Goal: Task Accomplishment & Management: Use online tool/utility

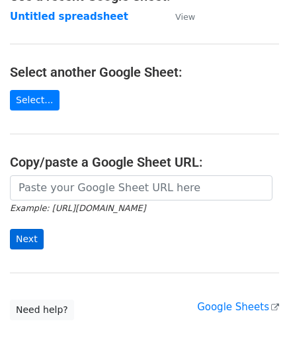
scroll to position [132, 0]
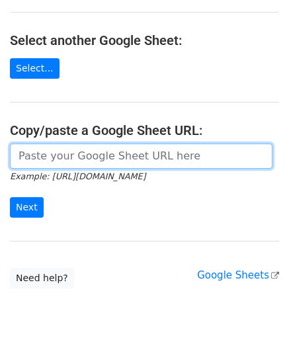
click at [57, 157] on input "url" at bounding box center [141, 156] width 263 height 25
paste input "[URL][DOMAIN_NAME]"
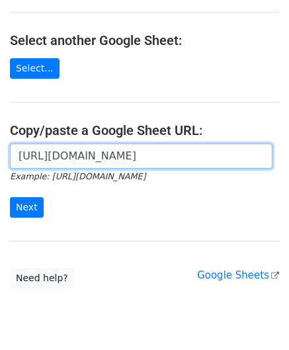
scroll to position [0, 263]
type input "[URL][DOMAIN_NAME]"
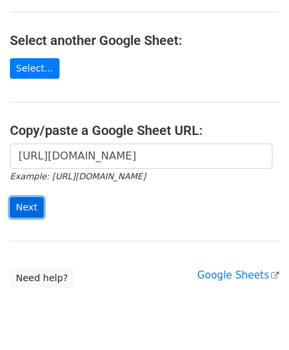
click at [26, 209] on input "Next" at bounding box center [27, 207] width 34 height 21
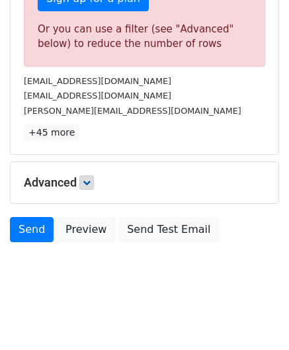
scroll to position [447, 0]
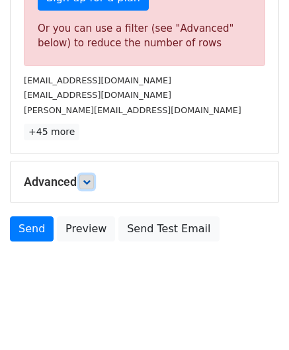
drag, startPoint x: 89, startPoint y: 180, endPoint x: 95, endPoint y: 181, distance: 6.7
click at [89, 180] on icon at bounding box center [87, 182] width 8 height 8
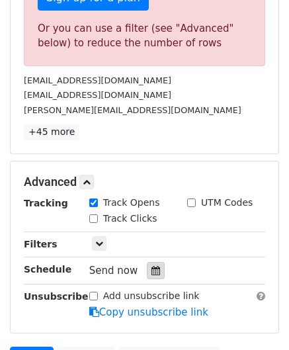
click at [152, 269] on icon at bounding box center [156, 270] width 9 height 9
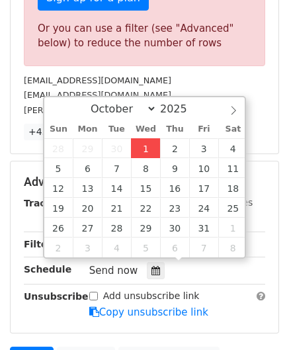
type input "2025-10-01 12:00"
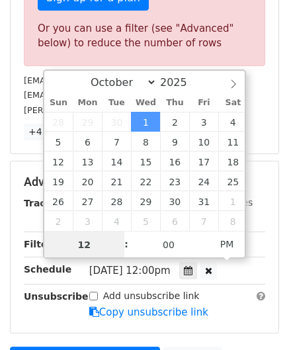
paste input "6"
type input "6"
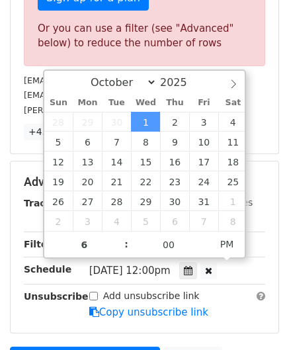
type input "2025-10-01 18:00"
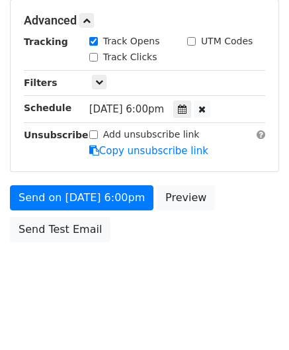
scroll to position [515, 0]
